Goal: Transaction & Acquisition: Purchase product/service

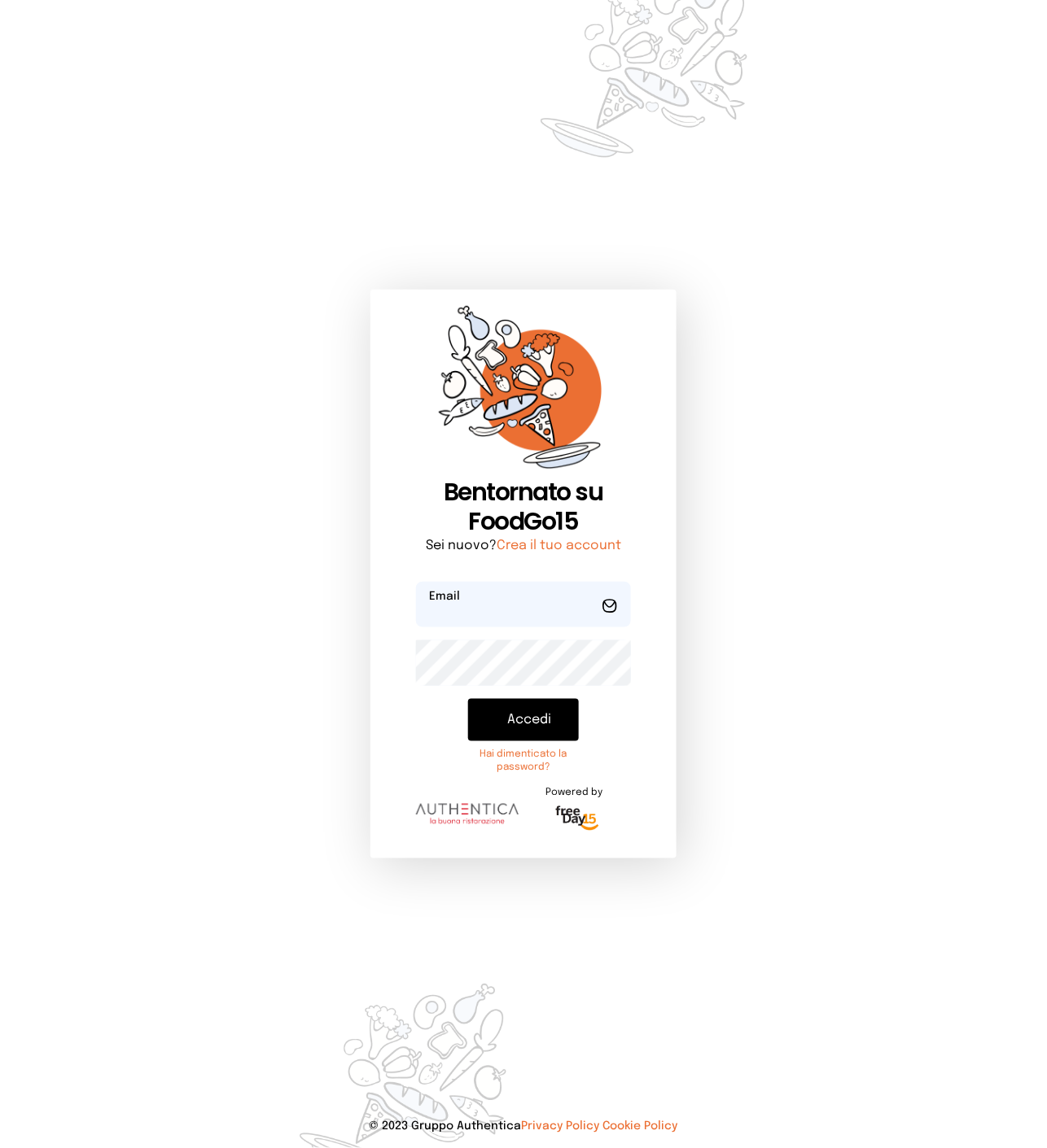
type input "**********"
click at [534, 714] on button "Accedi" at bounding box center [523, 720] width 110 height 43
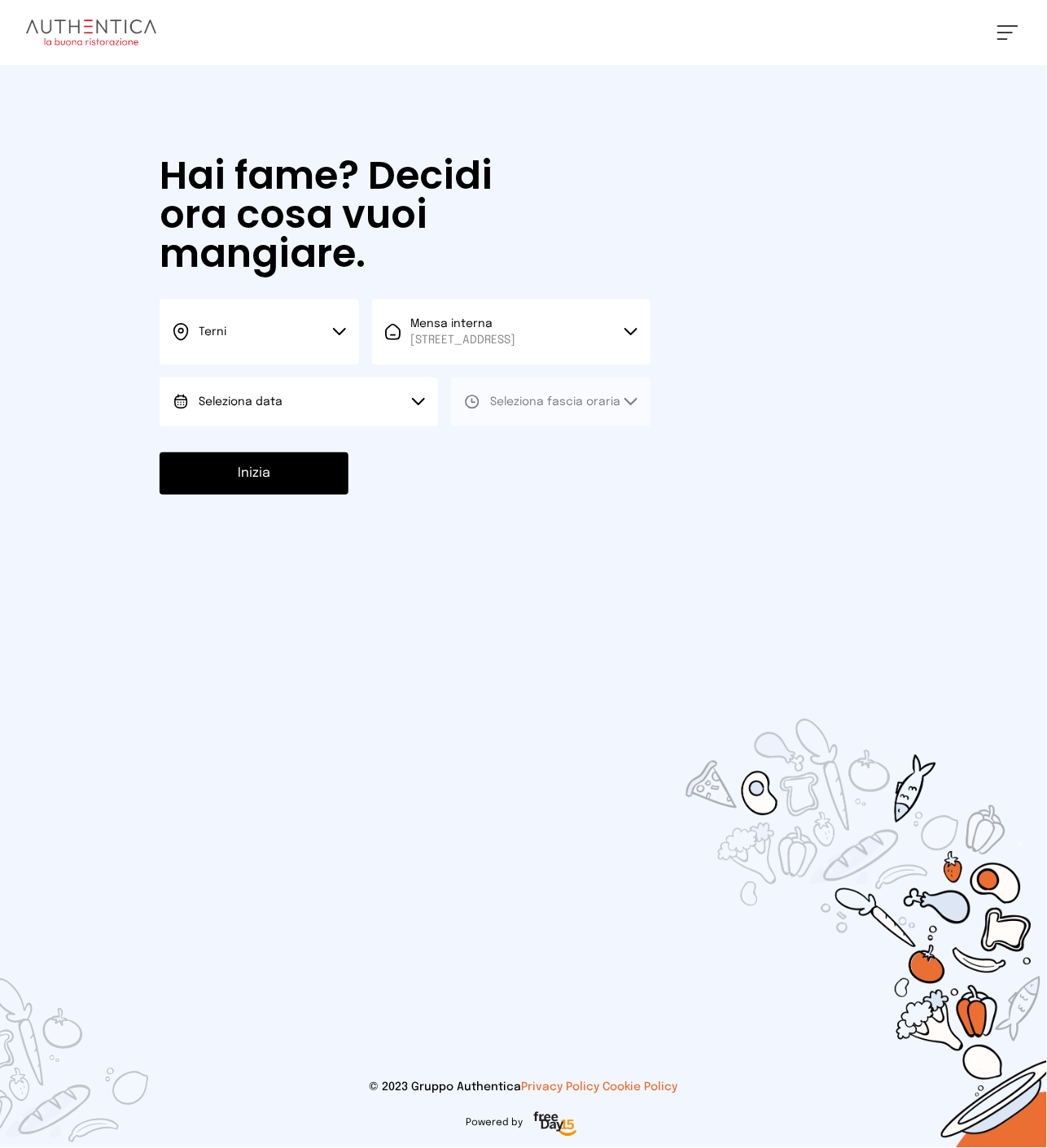
click at [313, 350] on button "Terni" at bounding box center [259, 332] width 200 height 65
click at [293, 409] on li "Terni" at bounding box center [259, 387] width 200 height 44
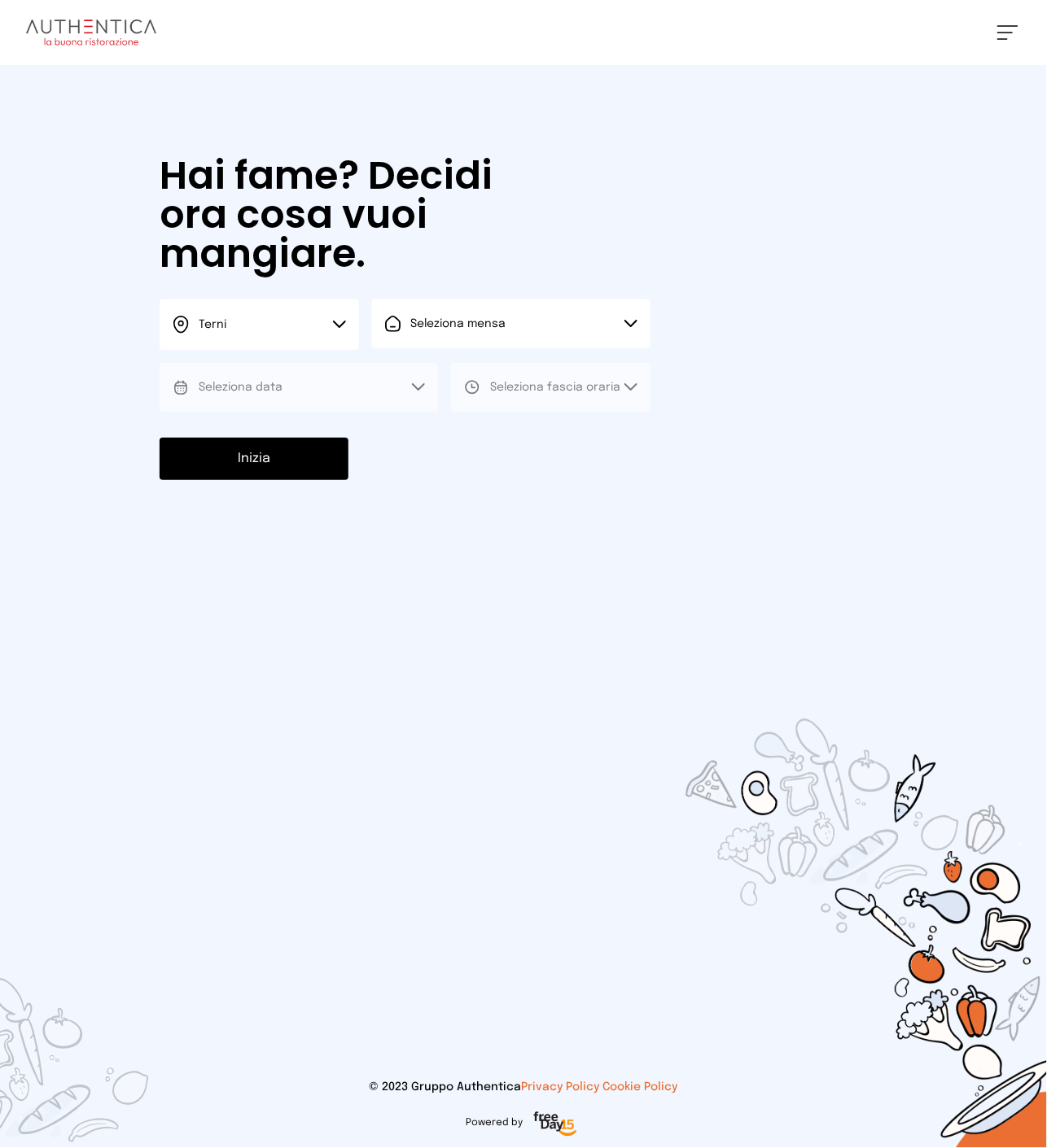
click at [507, 343] on button "Seleziona mensa" at bounding box center [511, 324] width 278 height 49
click at [456, 394] on span "[STREET_ADDRESS]" at bounding box center [464, 386] width 105 height 16
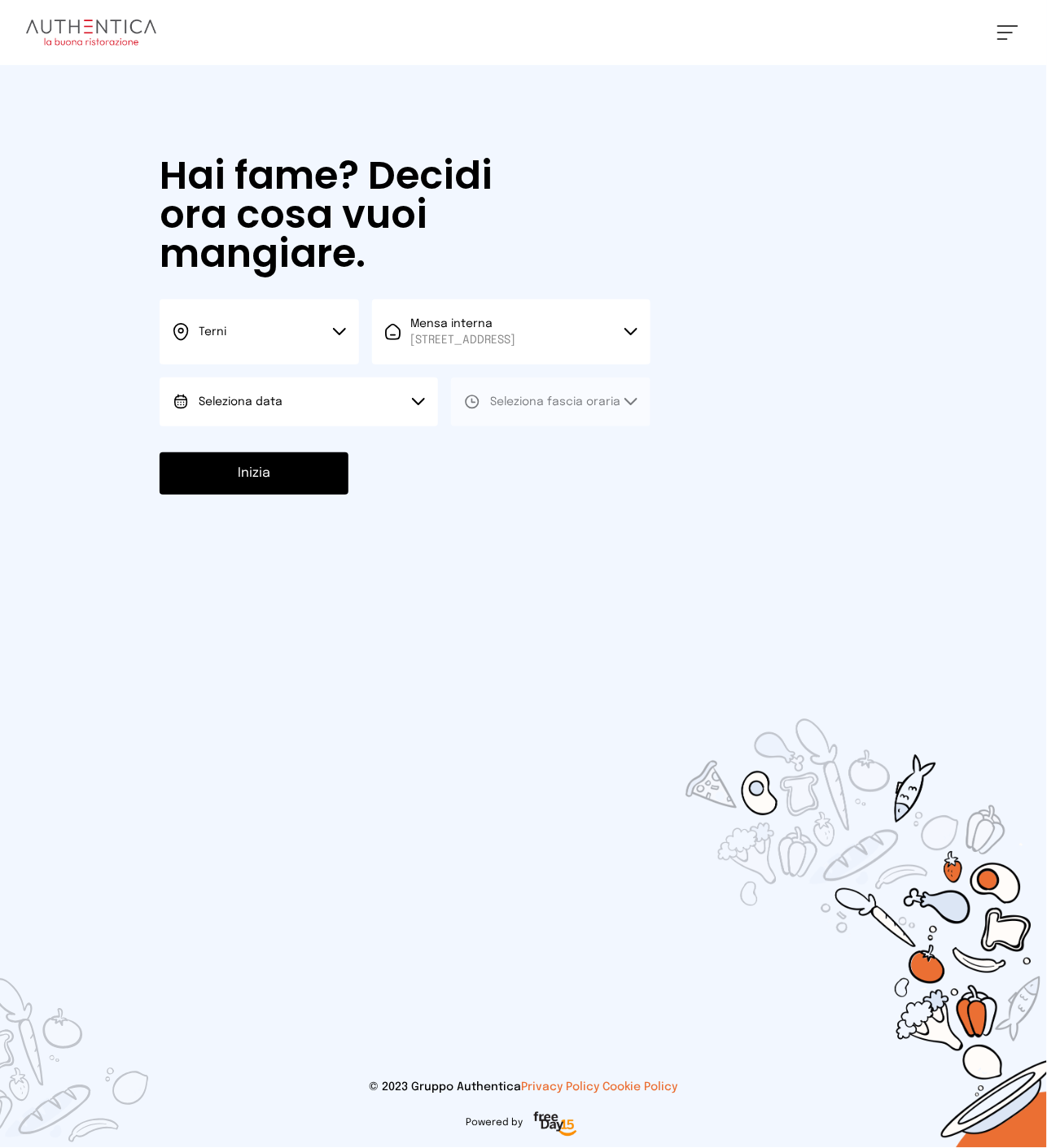
click at [287, 409] on button "Seleziona data" at bounding box center [299, 402] width 278 height 49
drag, startPoint x: 254, startPoint y: 466, endPoint x: 559, endPoint y: 444, distance: 305.8
click at [254, 455] on span "[DATE], [DATE]" at bounding box center [239, 447] width 80 height 16
click at [588, 408] on span "Seleziona fascia oraria" at bounding box center [555, 402] width 130 height 11
click at [530, 469] on li "Pranzo" at bounding box center [550, 447] width 200 height 43
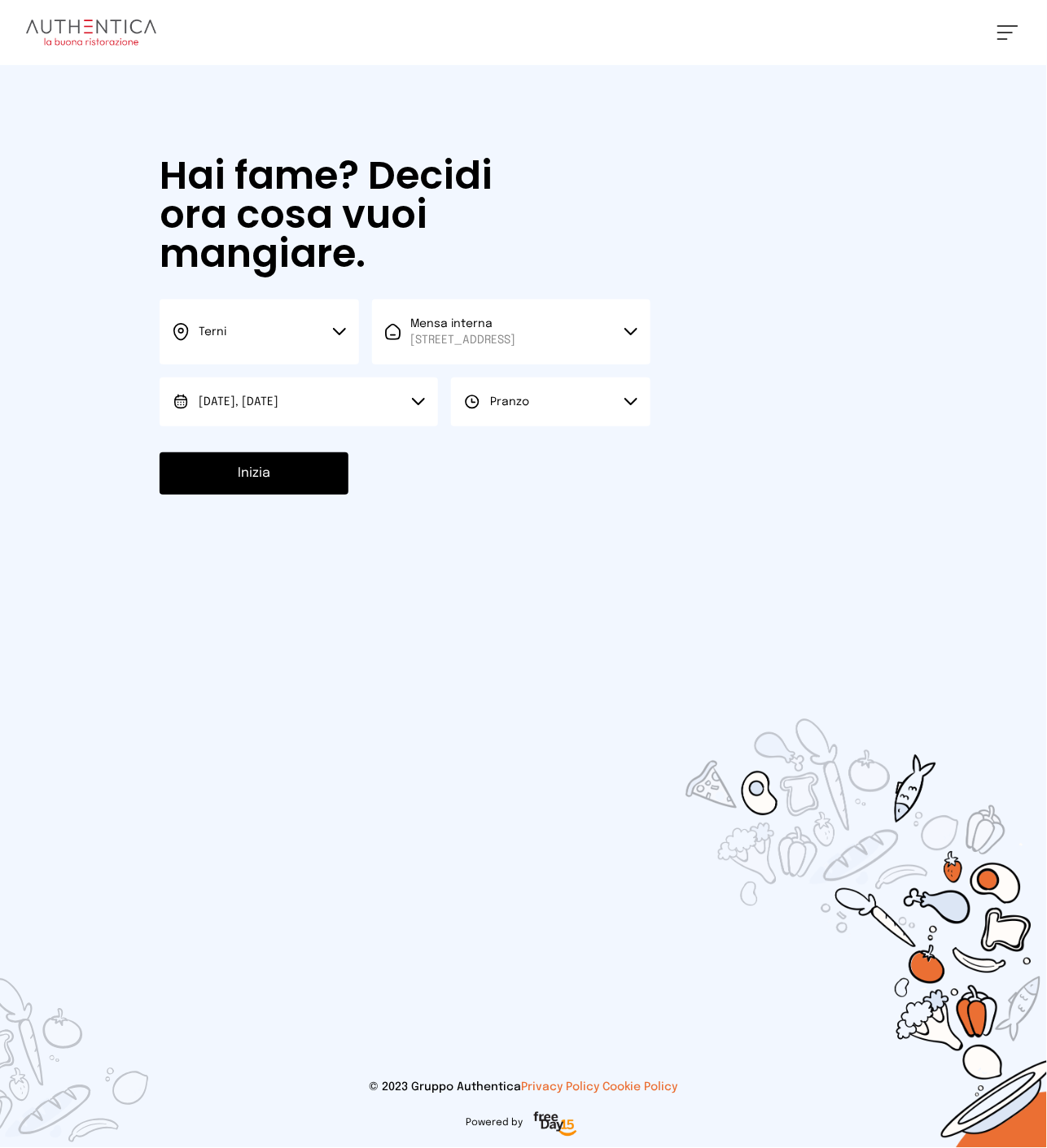
click at [291, 491] on button "Inizia" at bounding box center [254, 473] width 189 height 43
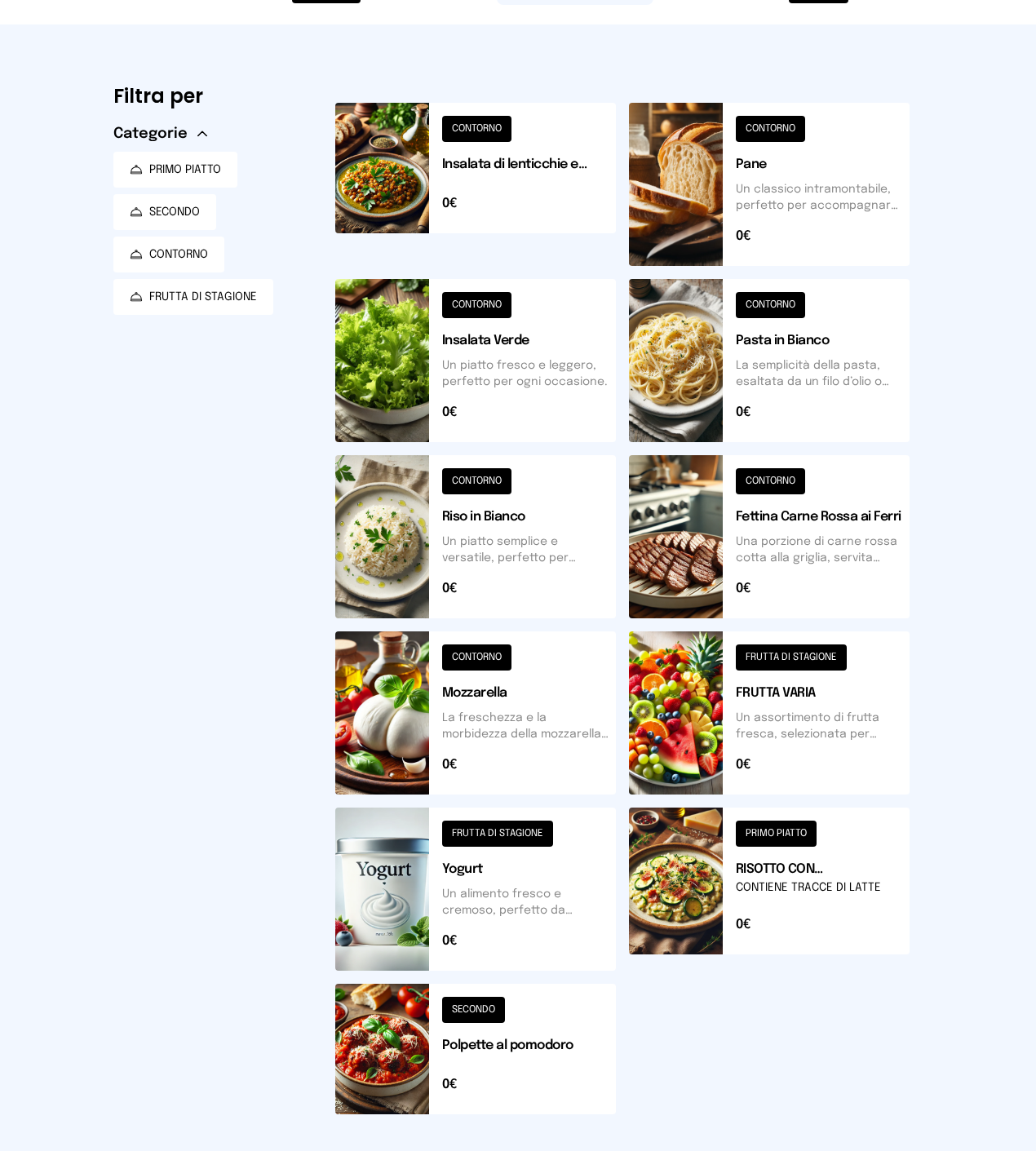
scroll to position [90, 0]
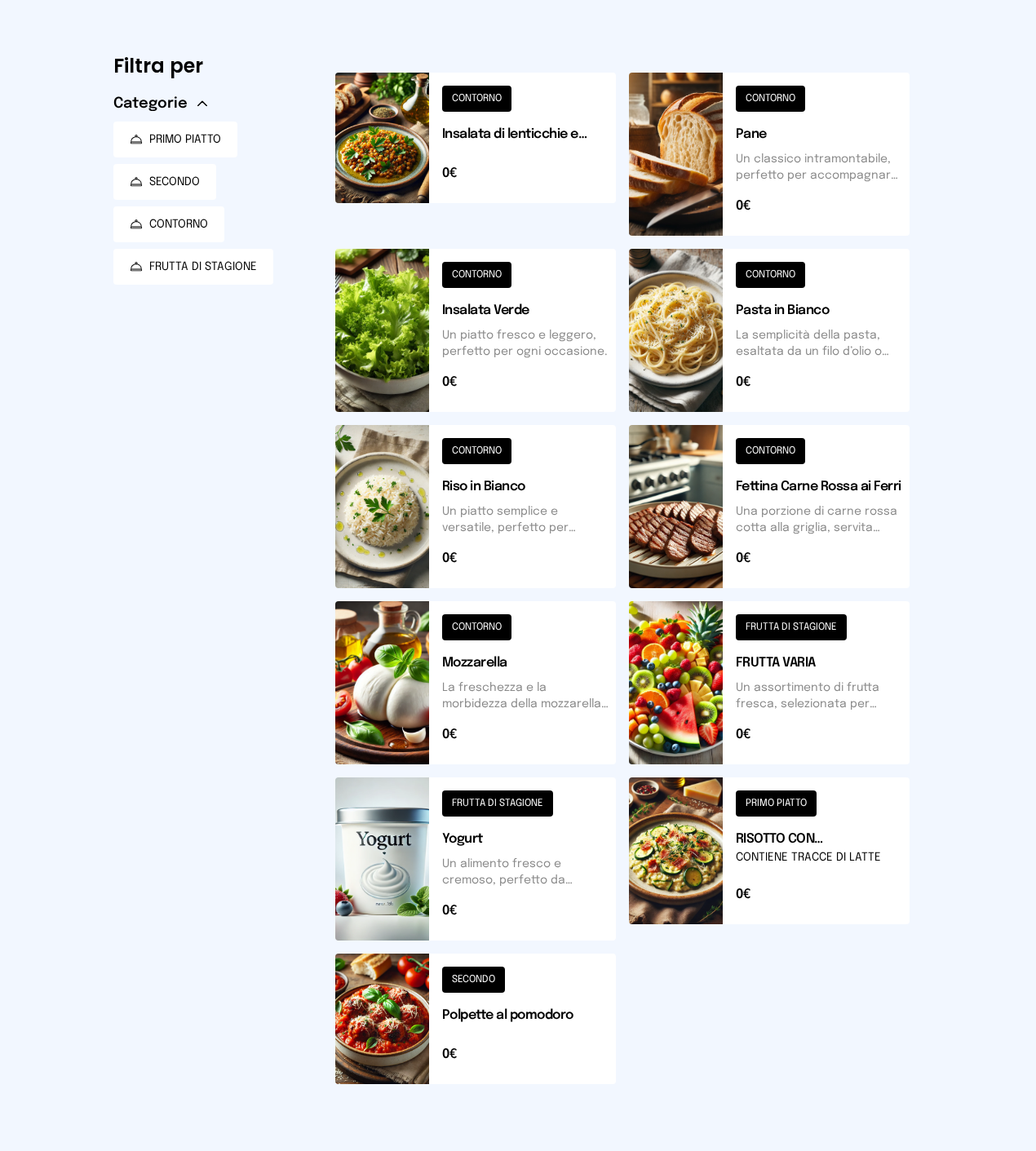
click at [534, 926] on button at bounding box center [475, 858] width 280 height 163
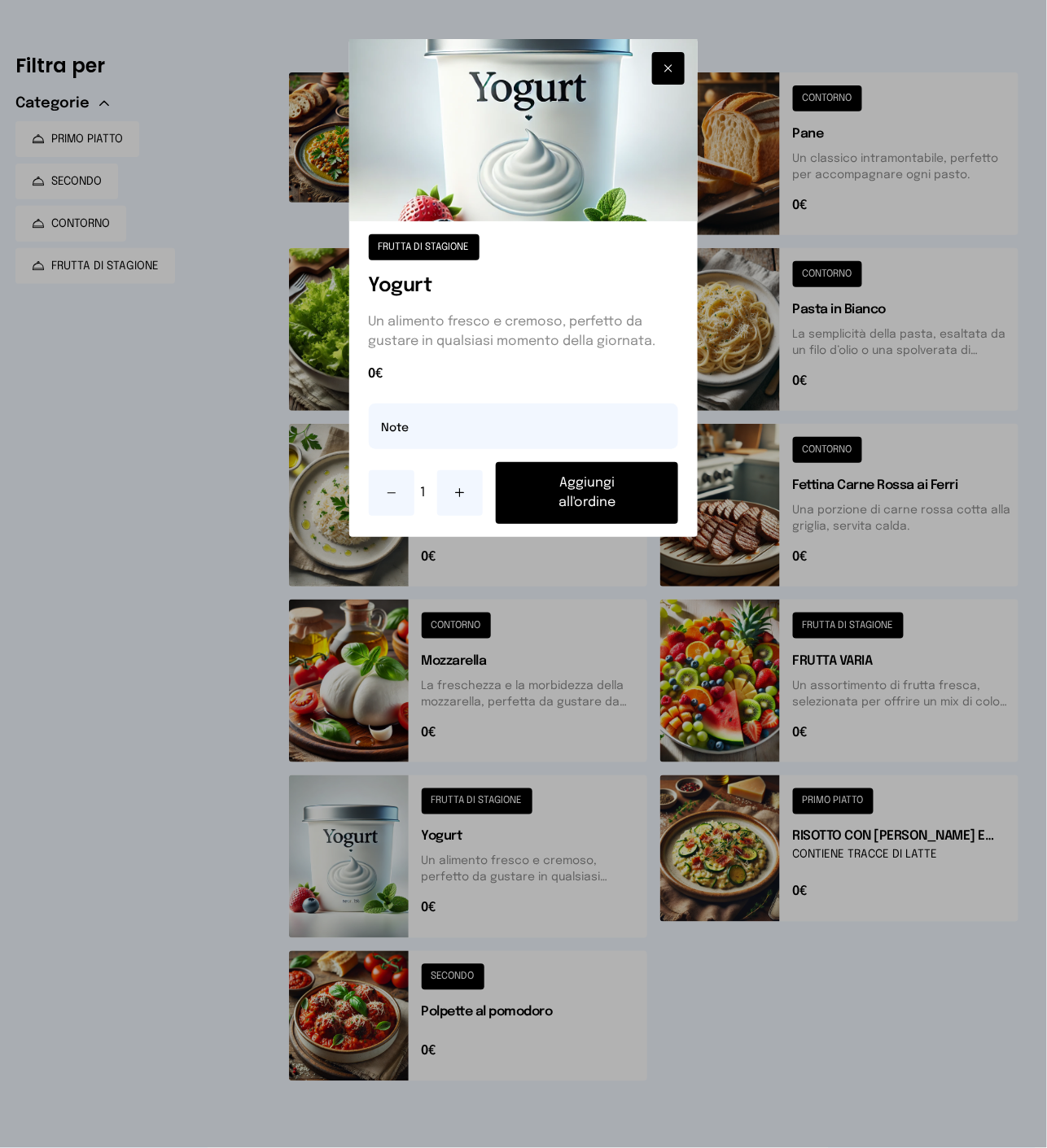
click at [465, 492] on icon at bounding box center [460, 493] width 13 height 13
click at [575, 502] on button "Aggiungi all'ordine" at bounding box center [587, 493] width 183 height 62
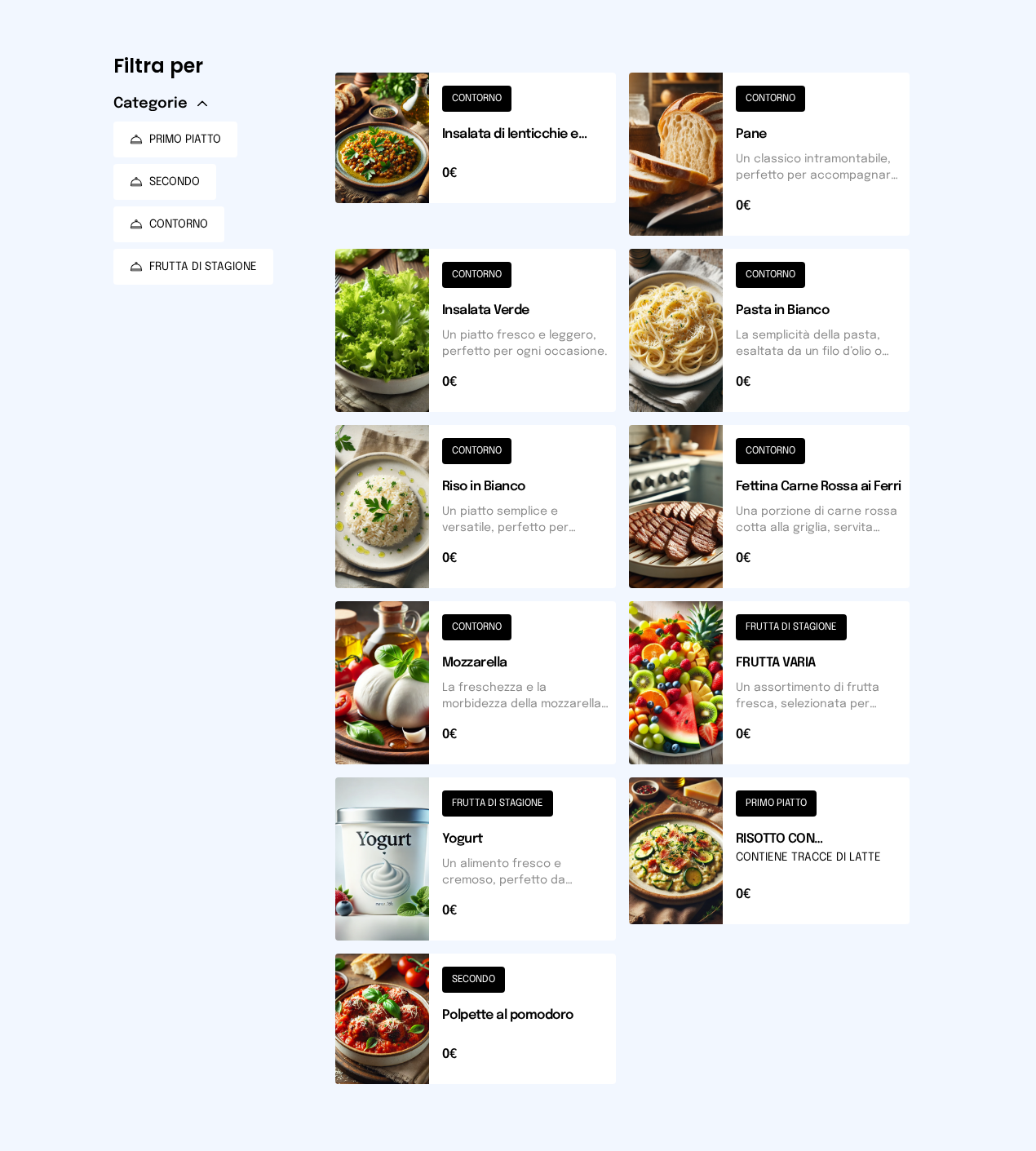
click at [569, 1038] on button at bounding box center [475, 1018] width 280 height 130
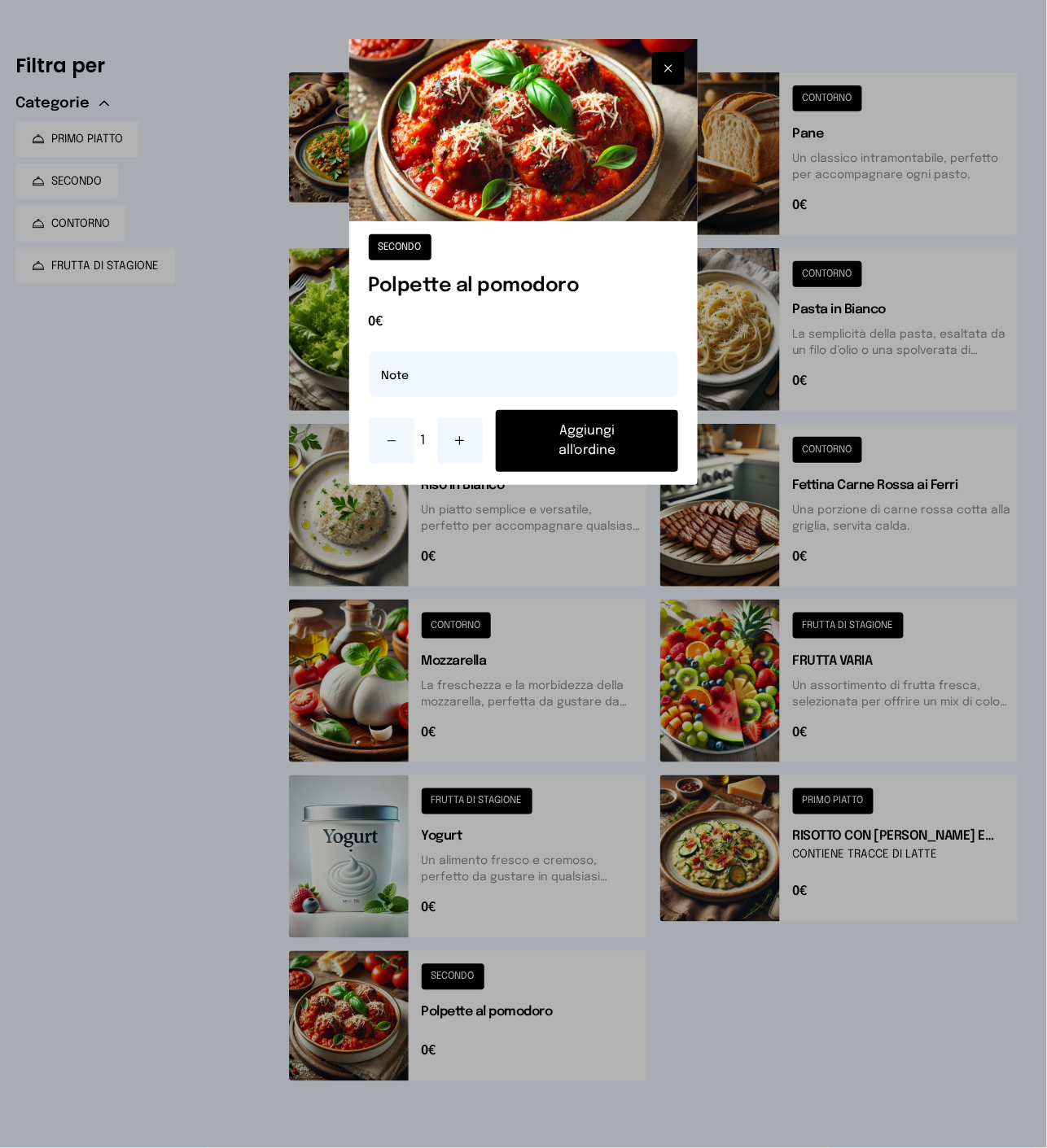
click at [457, 437] on icon at bounding box center [460, 441] width 13 height 13
click at [513, 433] on button "Aggiungi all'ordine" at bounding box center [587, 442] width 183 height 62
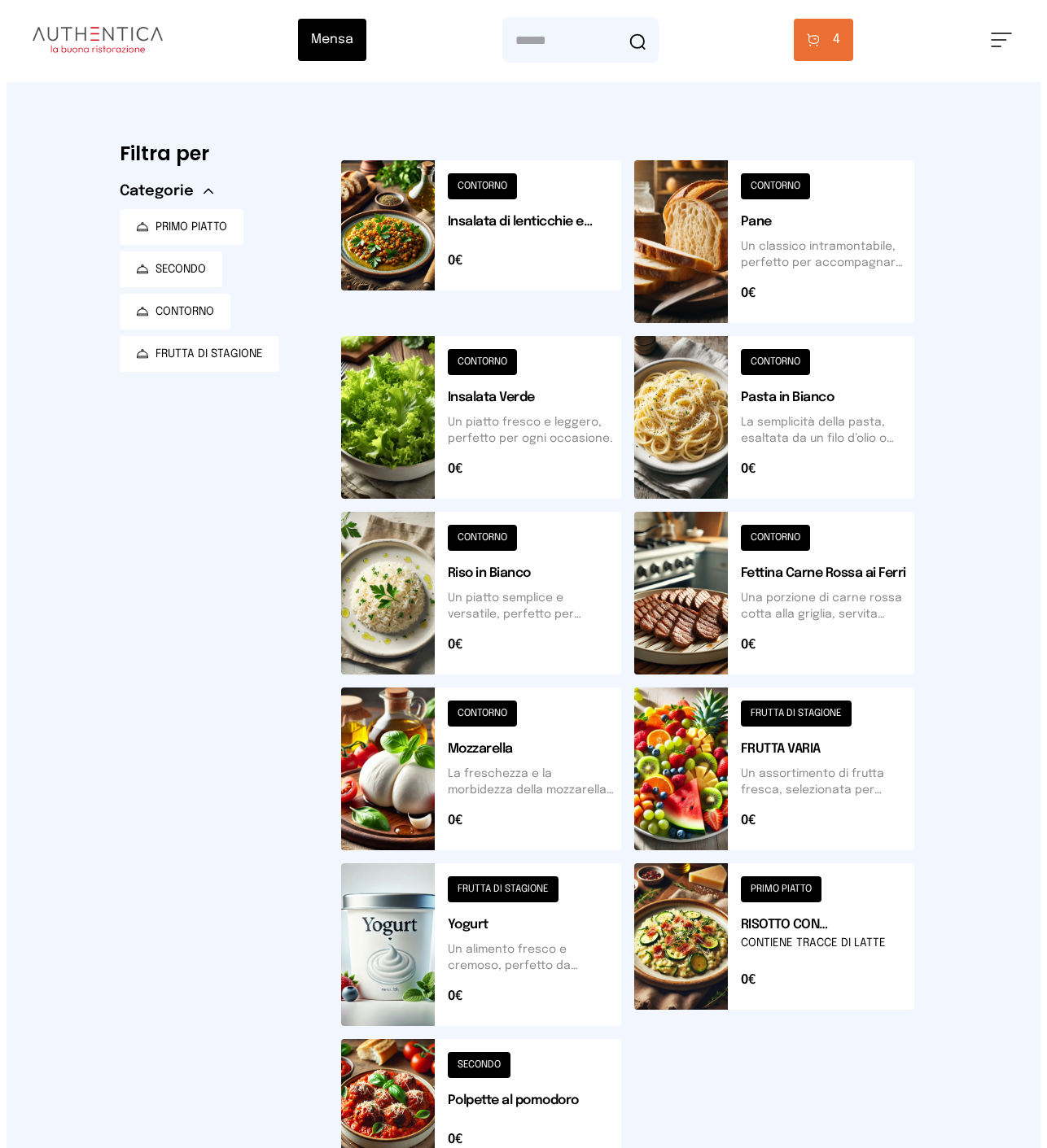
scroll to position [0, 0]
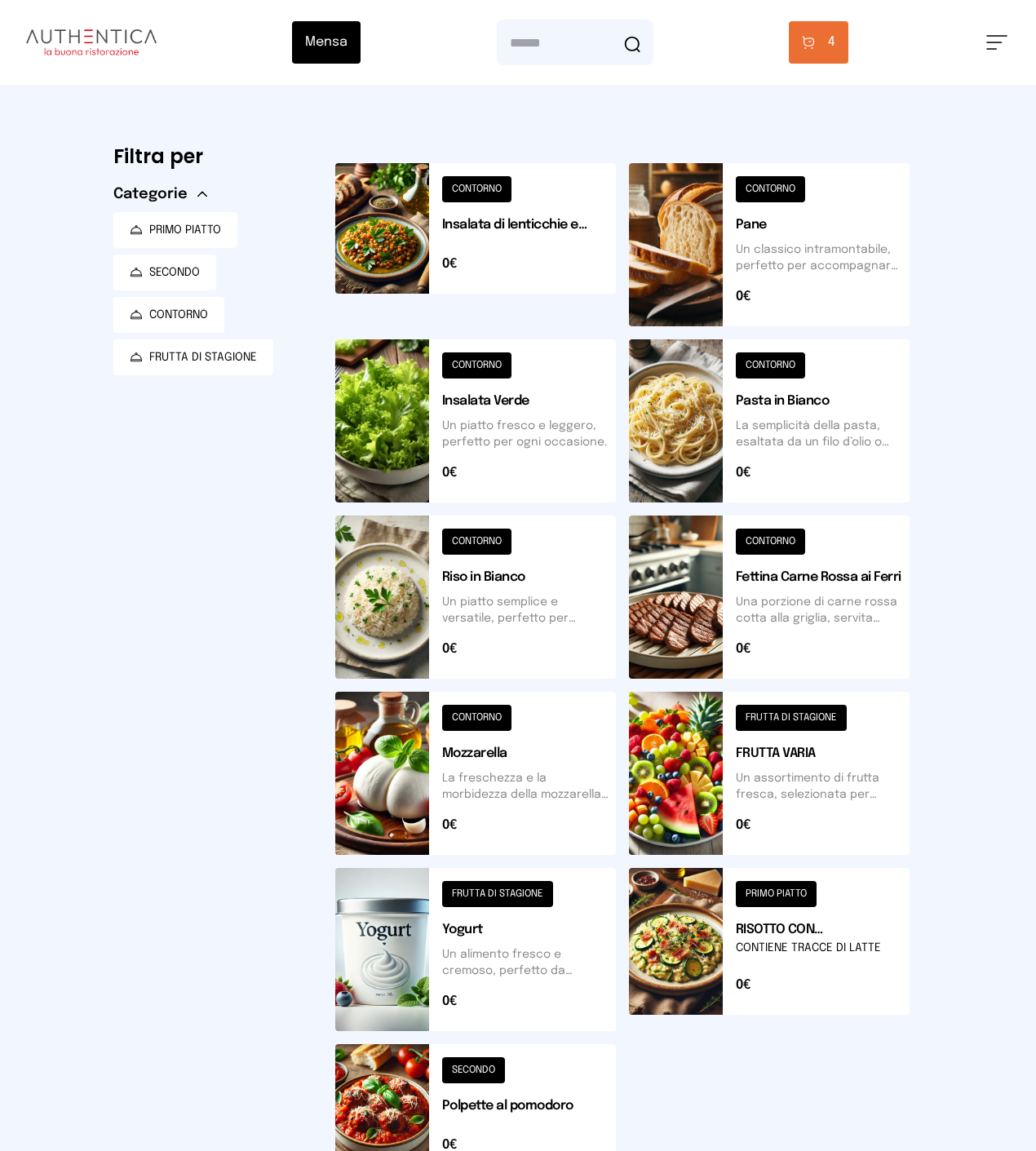
click at [871, 239] on button at bounding box center [769, 244] width 280 height 163
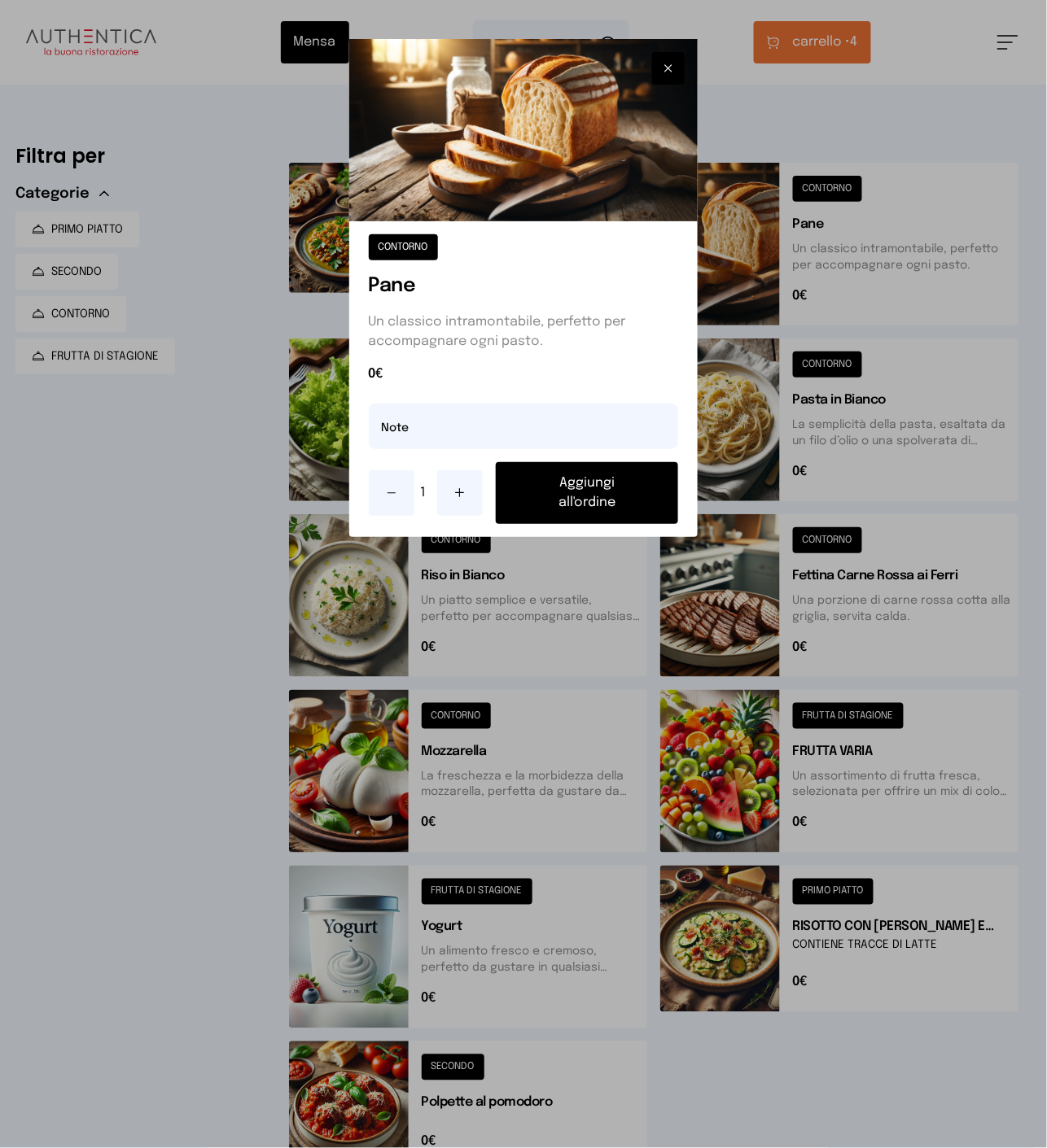
click at [541, 494] on button "Aggiungi all'ordine" at bounding box center [587, 493] width 183 height 62
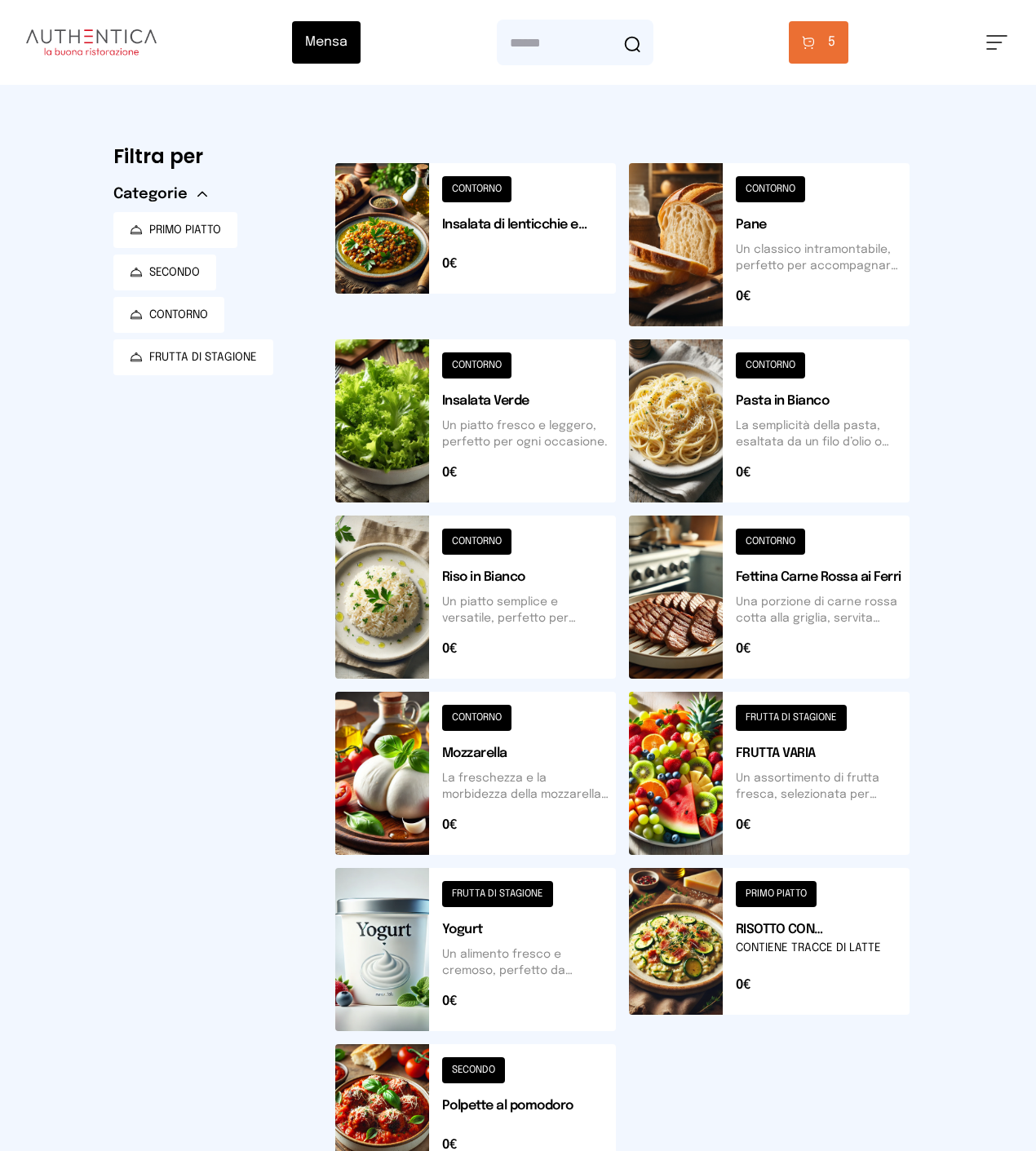
click at [906, 755] on button at bounding box center [769, 773] width 280 height 163
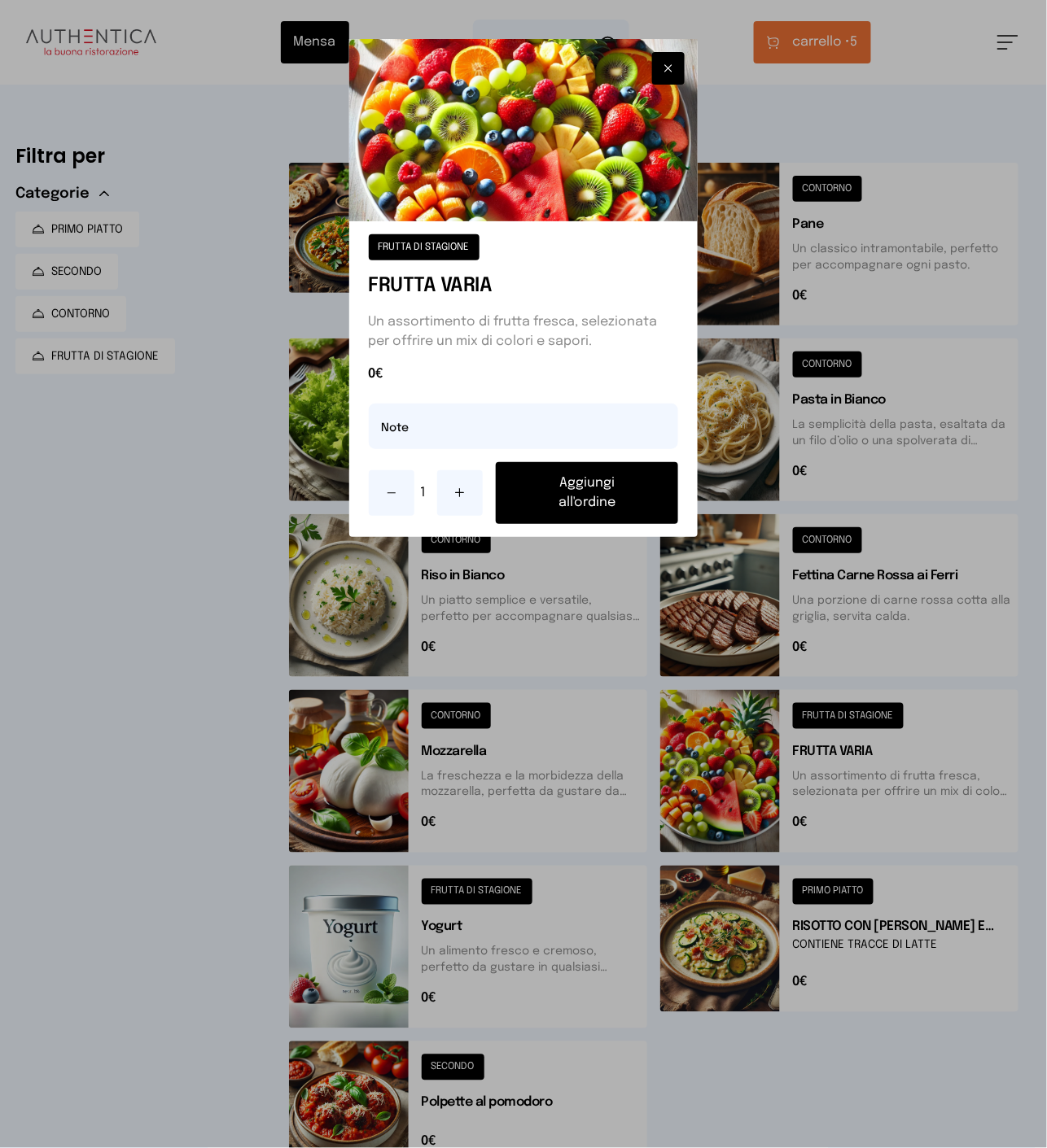
click at [451, 490] on button at bounding box center [460, 493] width 46 height 46
click at [458, 488] on icon at bounding box center [460, 493] width 13 height 13
click at [530, 482] on button "Aggiungi all'ordine" at bounding box center [587, 493] width 183 height 62
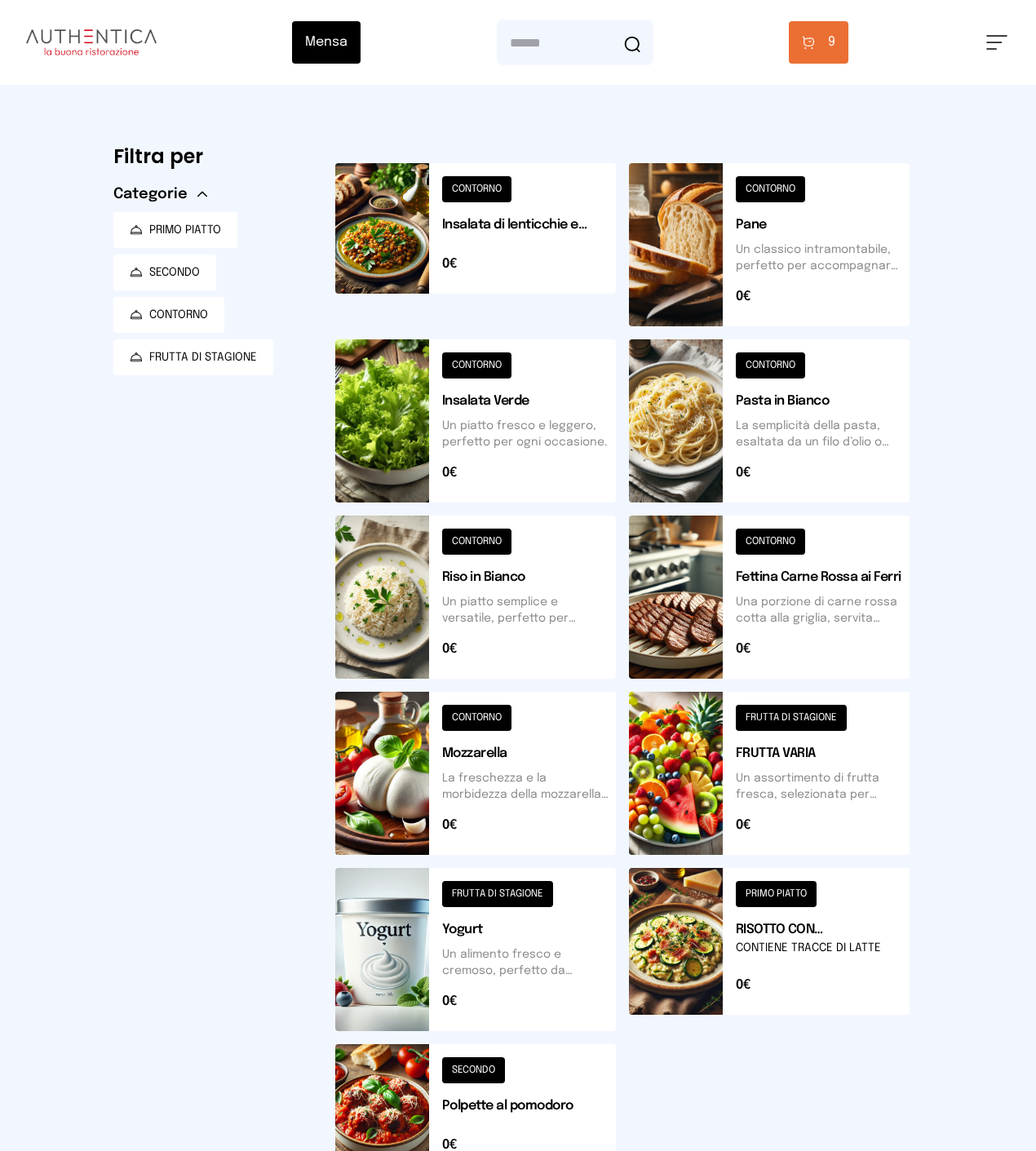
click at [0, 0] on span "carrello •" at bounding box center [0, 0] width 0 height 0
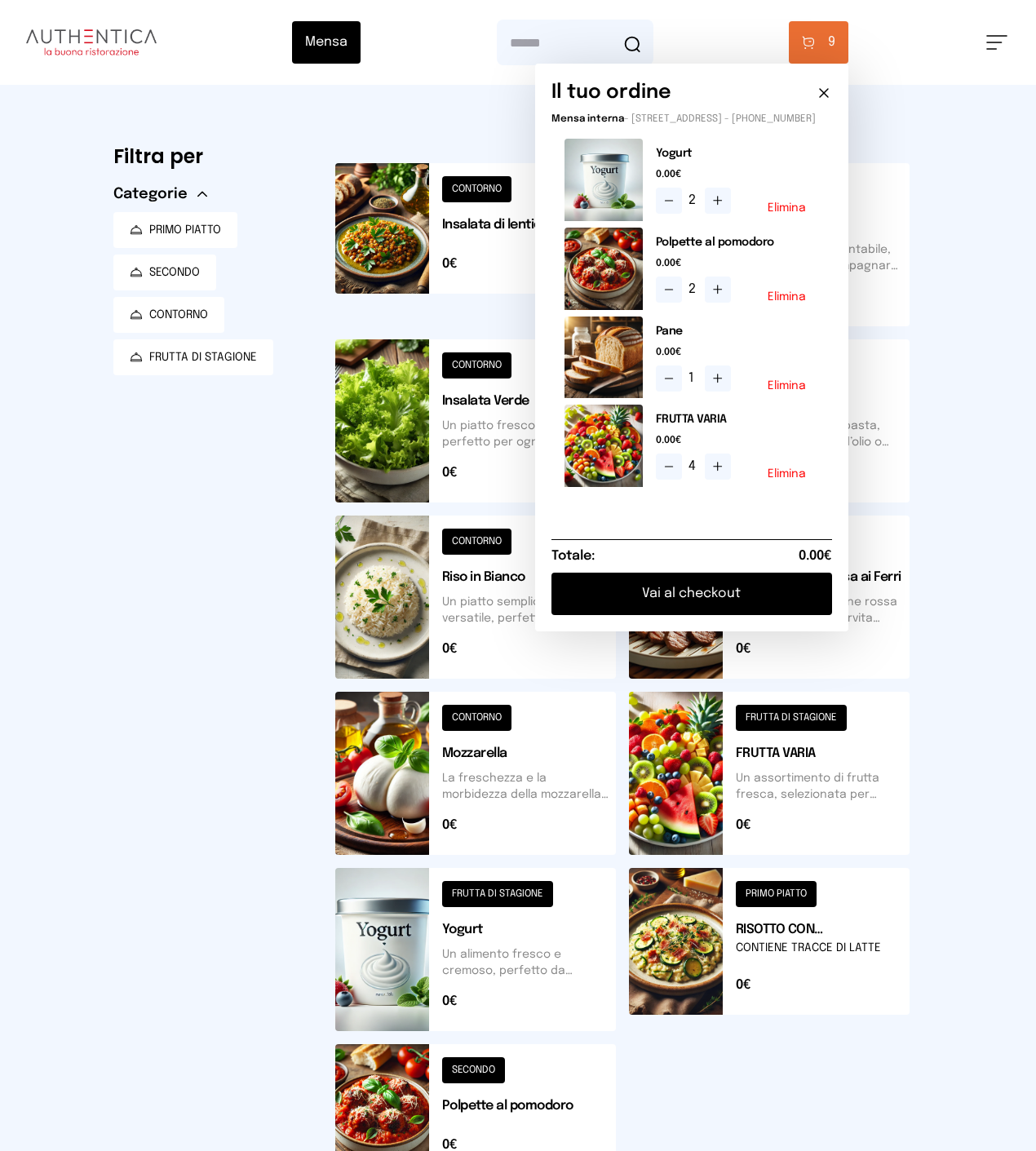
click at [786, 605] on button "Vai al checkout" at bounding box center [692, 594] width 280 height 43
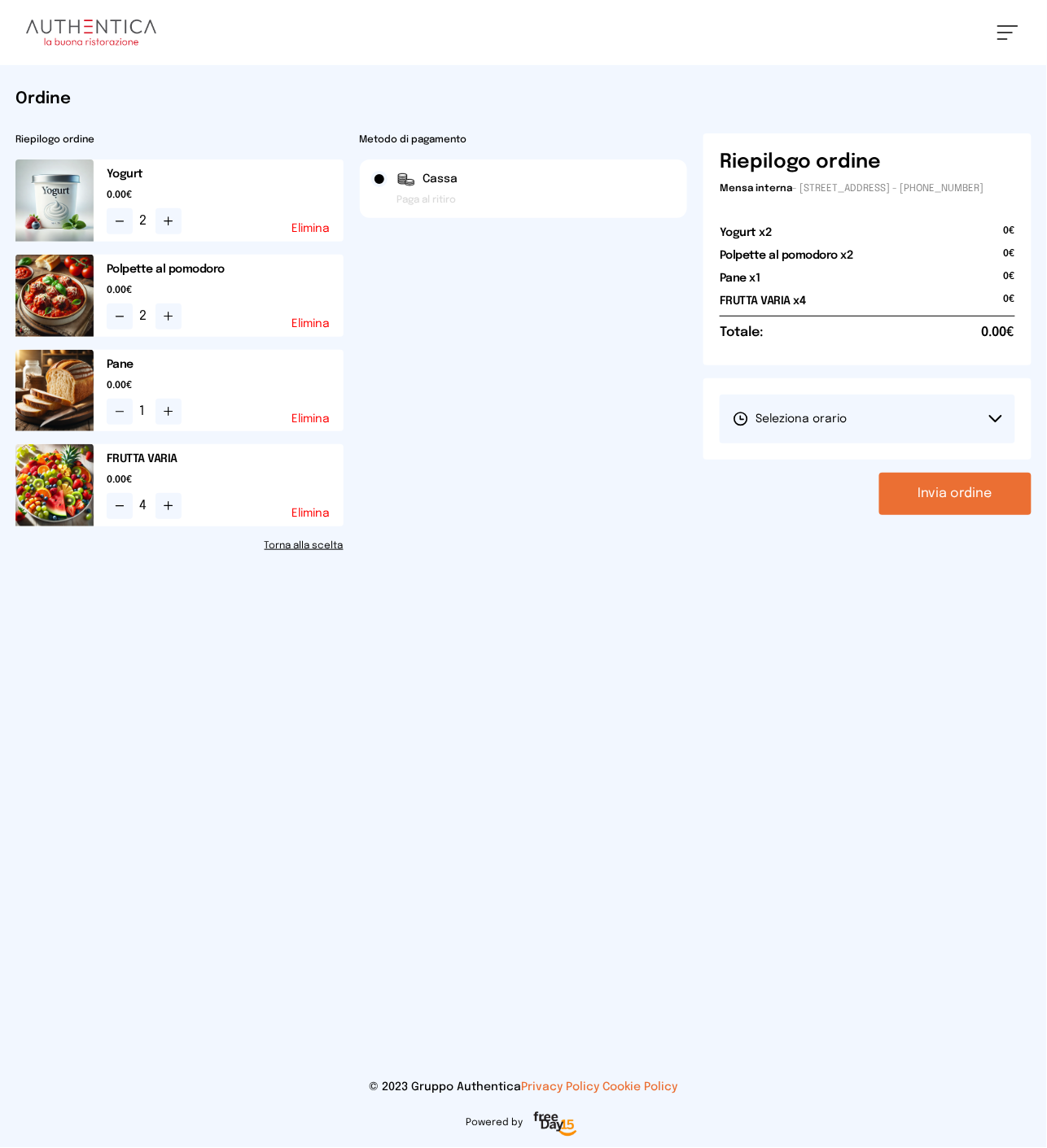
click at [867, 435] on button "Seleziona orario" at bounding box center [867, 419] width 295 height 49
drag, startPoint x: 799, startPoint y: 478, endPoint x: 874, endPoint y: 478, distance: 75.0
click at [800, 473] on span "1° Turno (13:00 - 15:00)" at bounding box center [794, 464] width 123 height 16
click at [910, 498] on button "Invia ordine" at bounding box center [955, 494] width 152 height 43
